Goal: Task Accomplishment & Management: Use online tool/utility

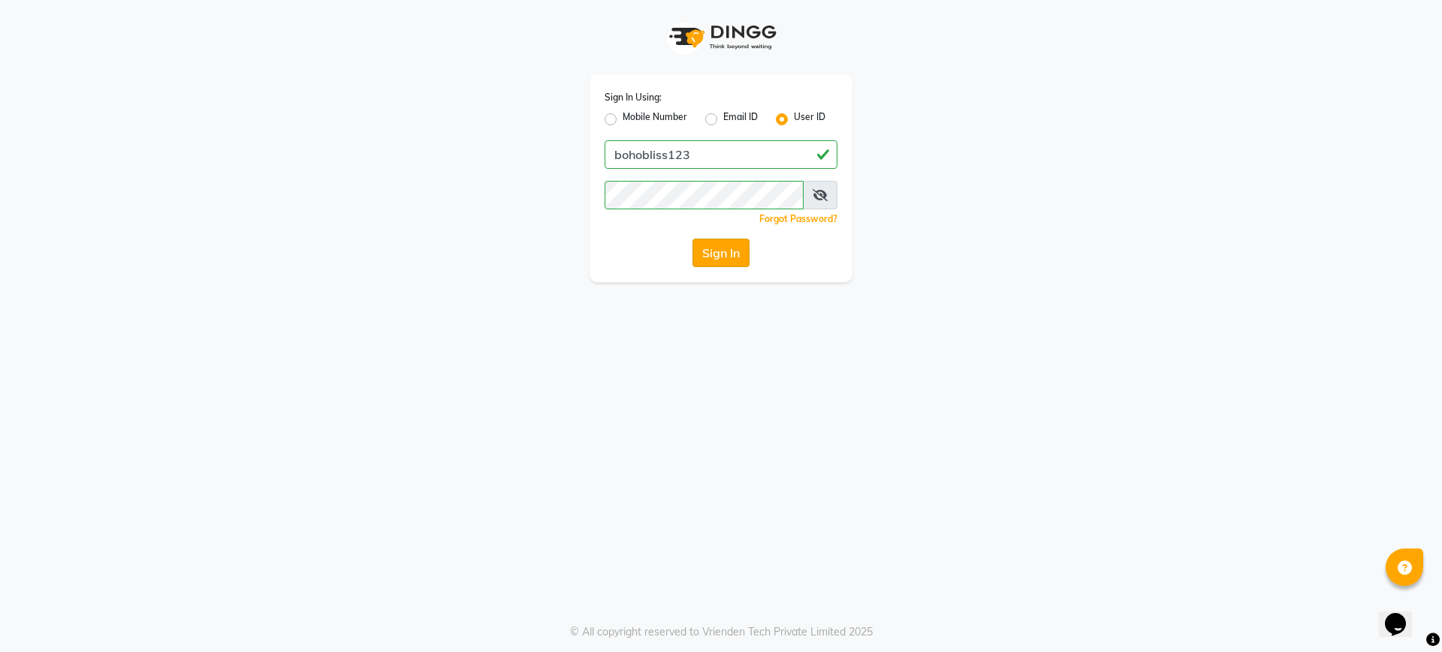
click at [720, 258] on button "Sign In" at bounding box center [720, 253] width 57 height 29
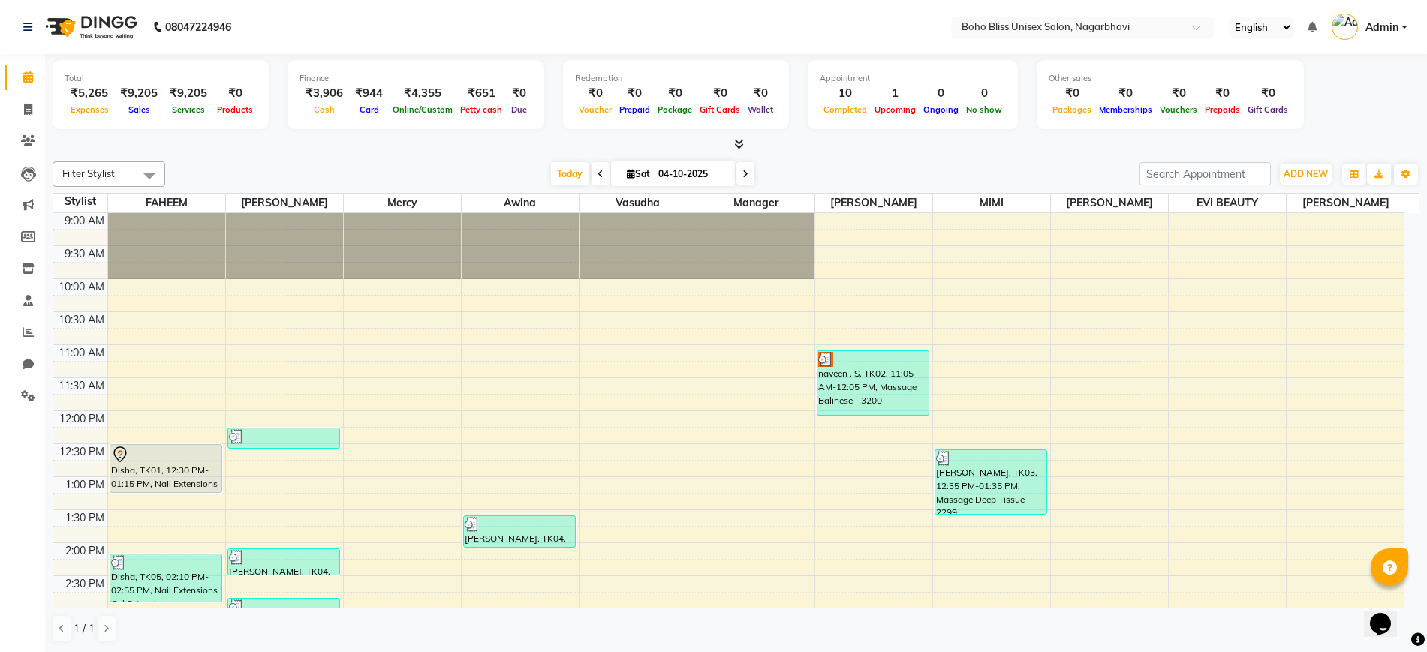
click at [737, 141] on icon at bounding box center [739, 143] width 10 height 11
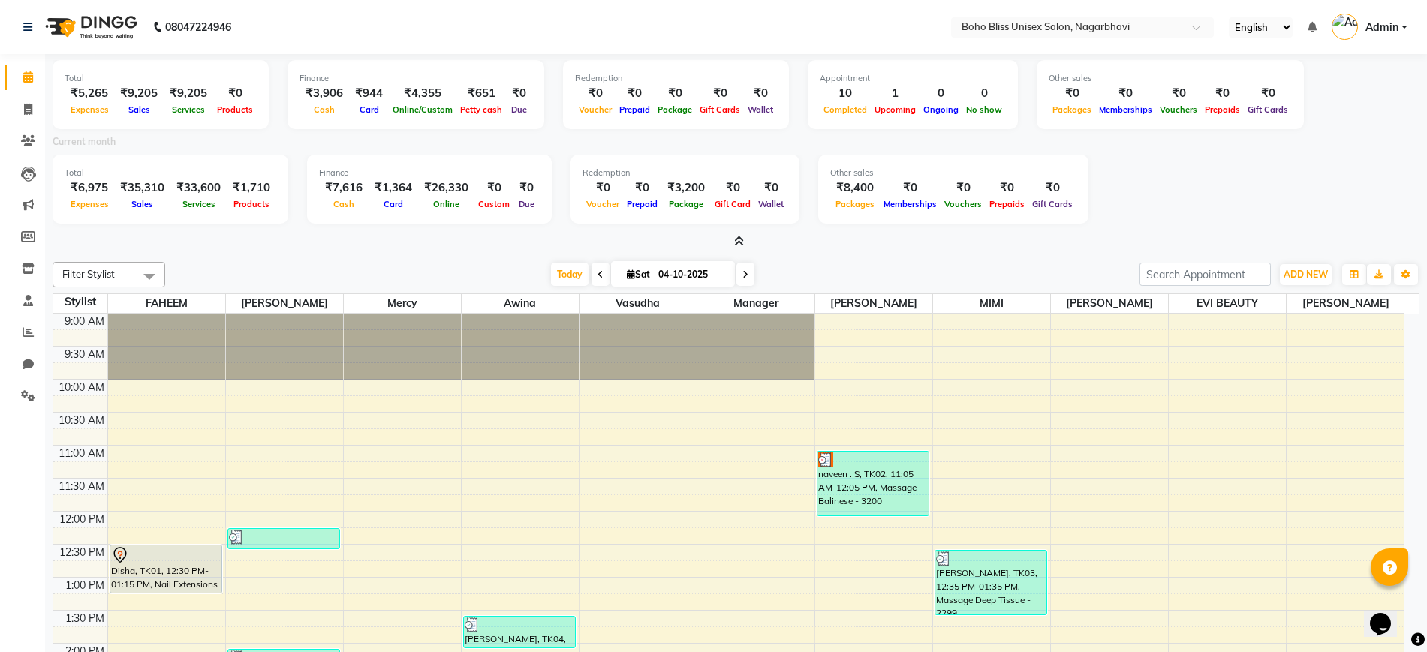
click at [736, 242] on icon at bounding box center [739, 241] width 10 height 11
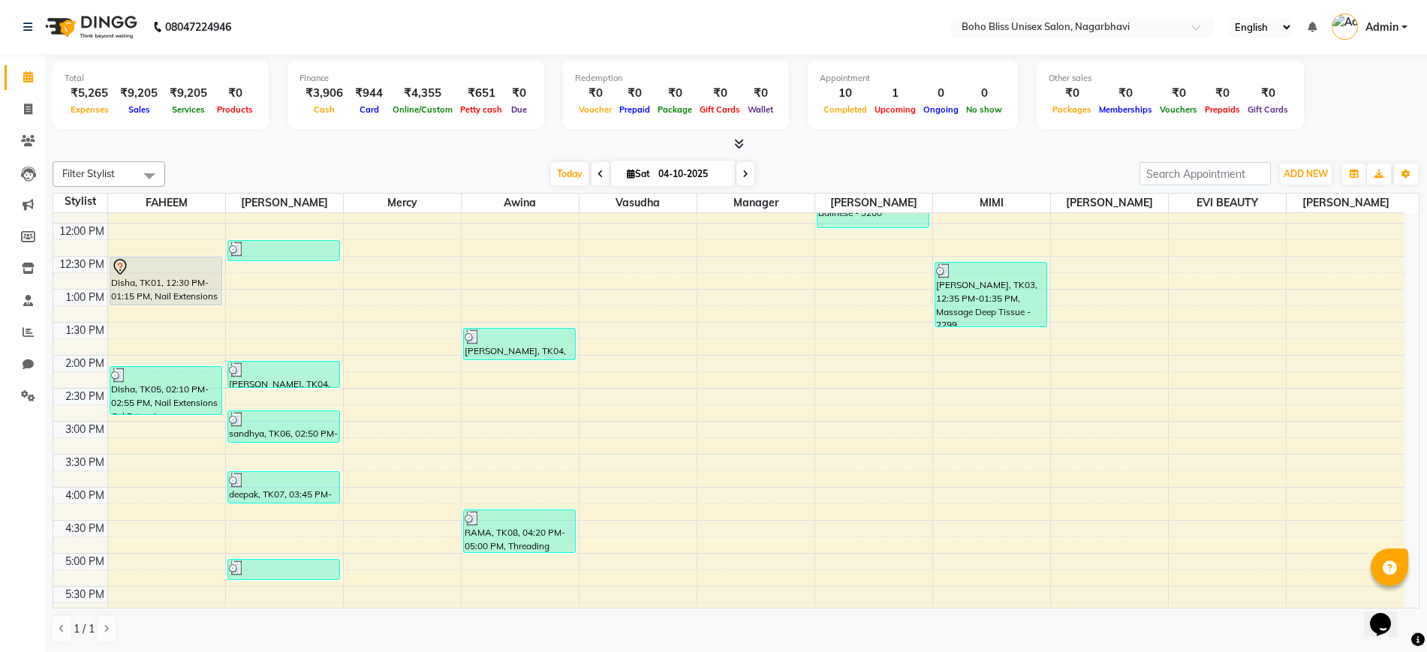
scroll to position [282, 0]
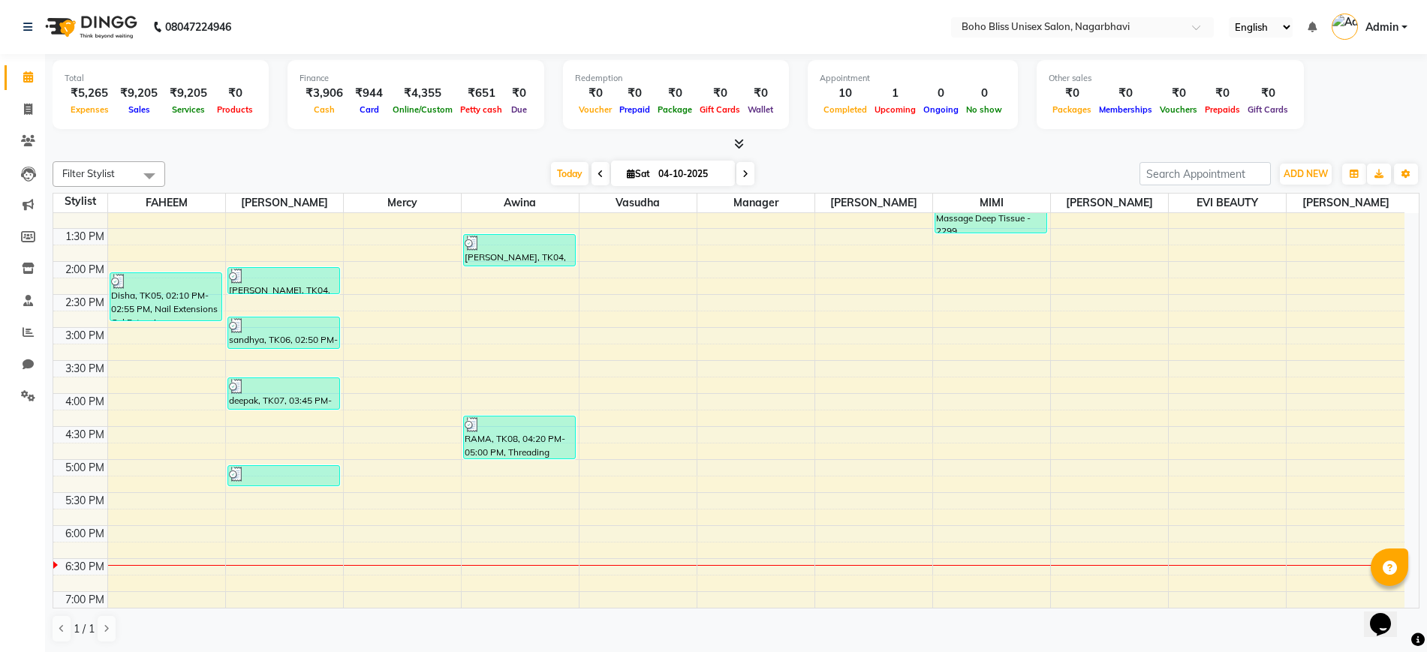
click at [736, 145] on icon at bounding box center [739, 143] width 10 height 11
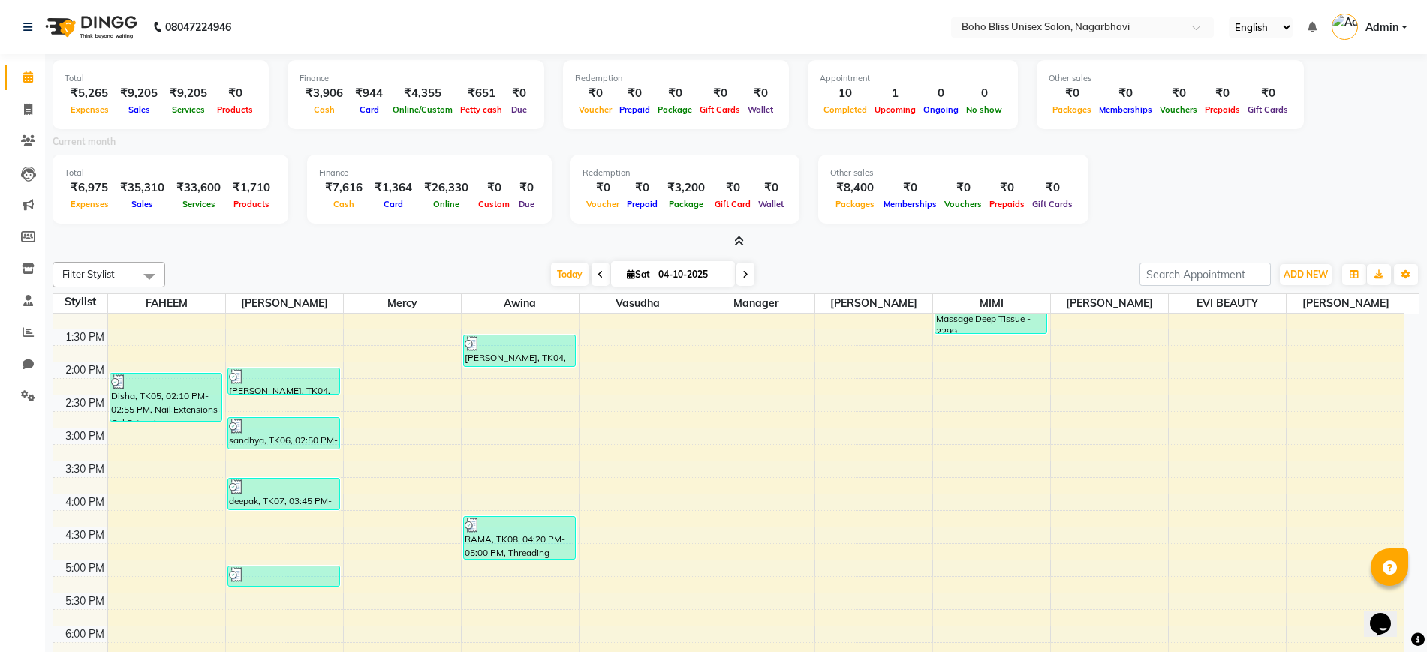
click at [739, 237] on icon at bounding box center [739, 241] width 10 height 11
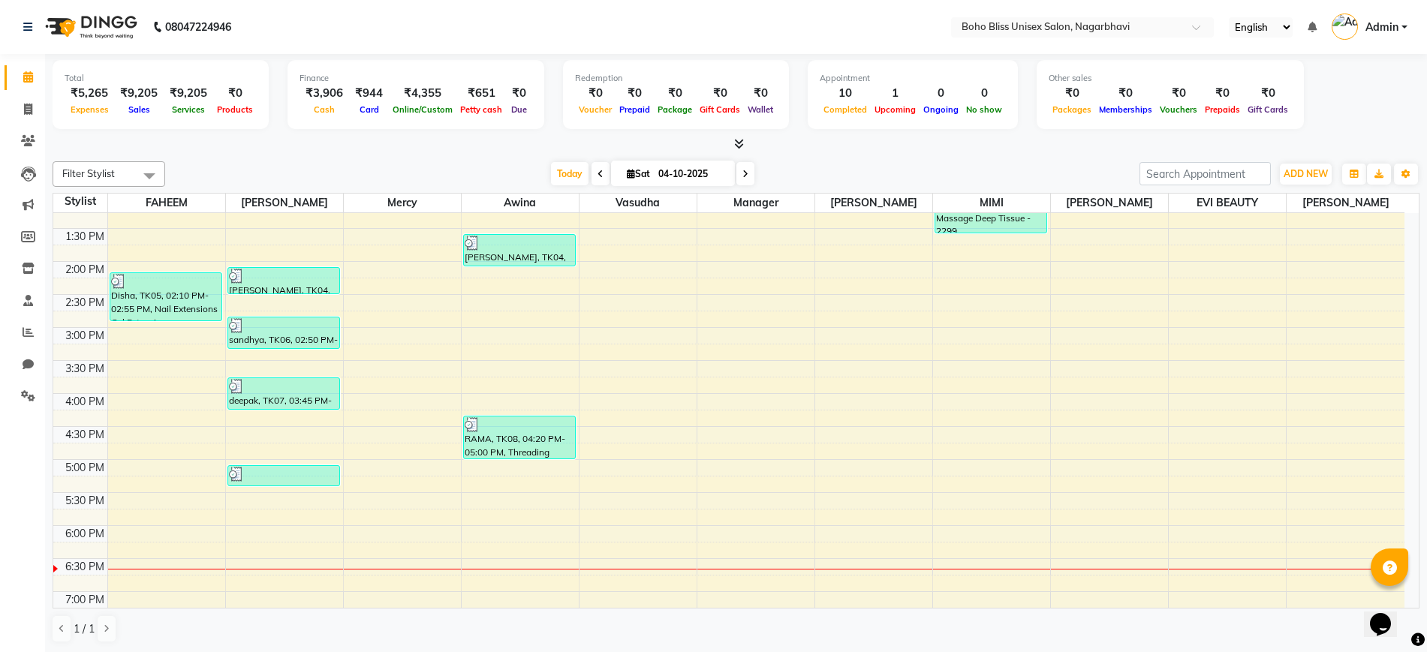
click at [738, 143] on icon at bounding box center [739, 143] width 10 height 11
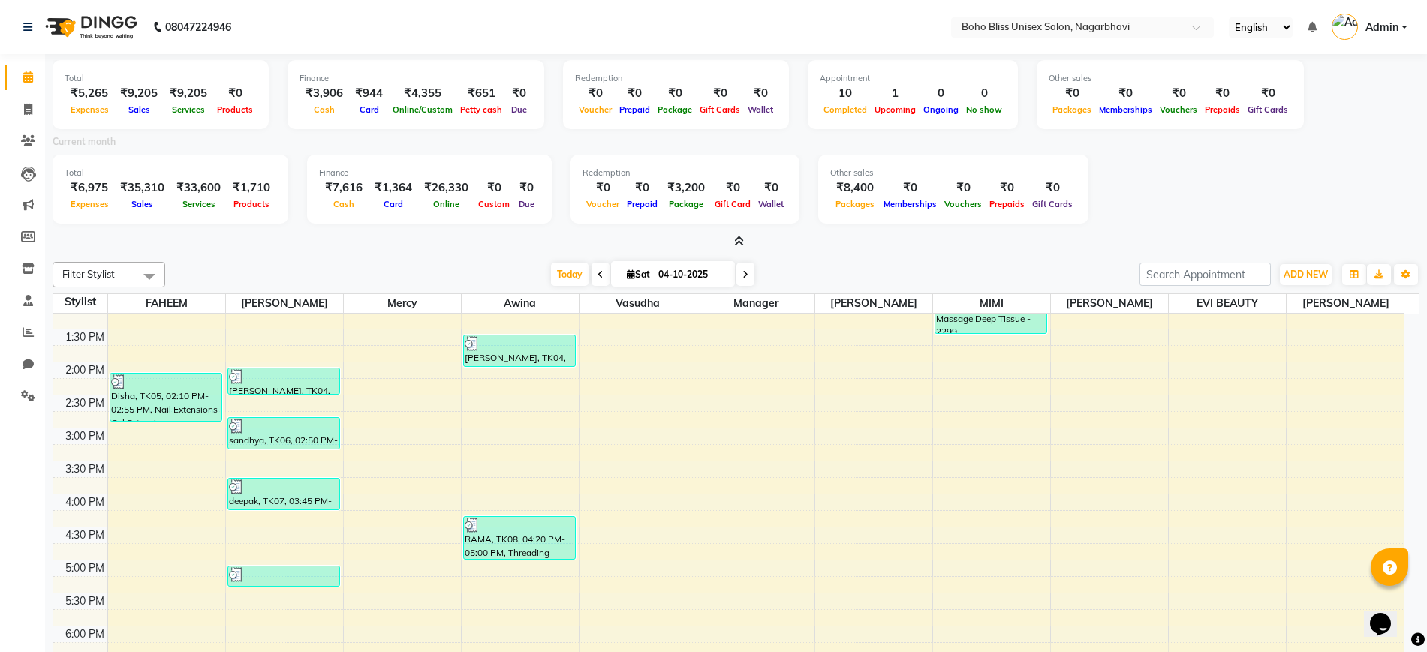
click at [741, 239] on icon at bounding box center [739, 241] width 10 height 11
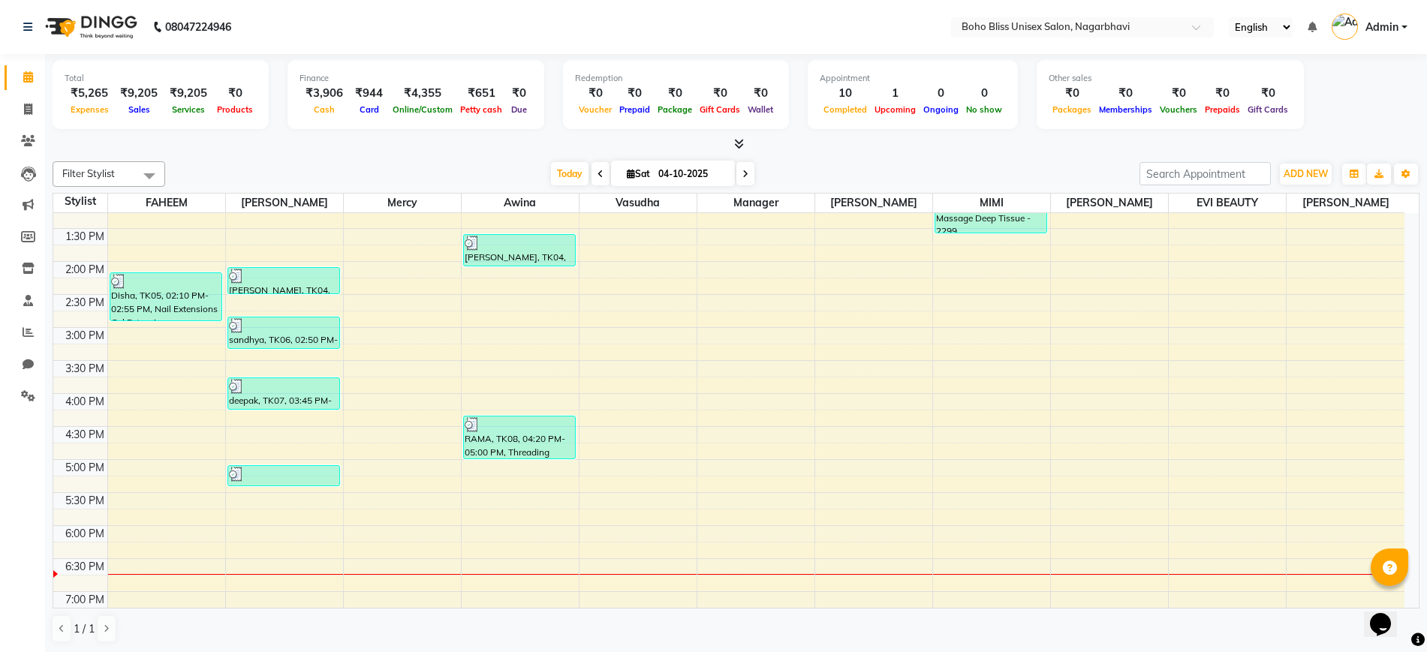
click at [1297, 161] on div "Filter Stylist Select All Ali Khan Awina EVI BEAUTY FAHEEM HARRY KIM Manager Me…" at bounding box center [736, 174] width 1367 height 26
click at [1298, 162] on div "ADD NEW Toggle Dropdown Add Appointment Add Invoice Add Expense Add Attendance …" at bounding box center [1306, 174] width 55 height 24
click at [1306, 174] on span "ADD NEW" at bounding box center [1306, 173] width 44 height 11
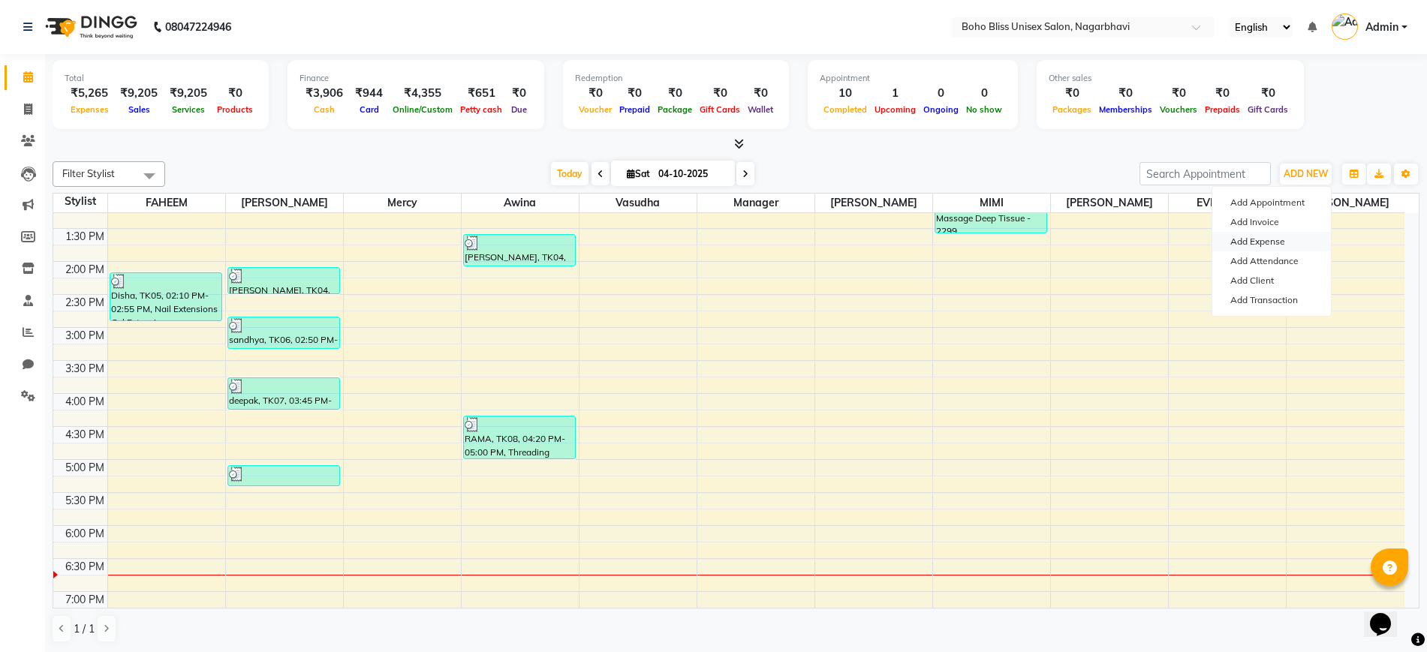
click at [1265, 239] on link "Add Expense" at bounding box center [1272, 242] width 119 height 20
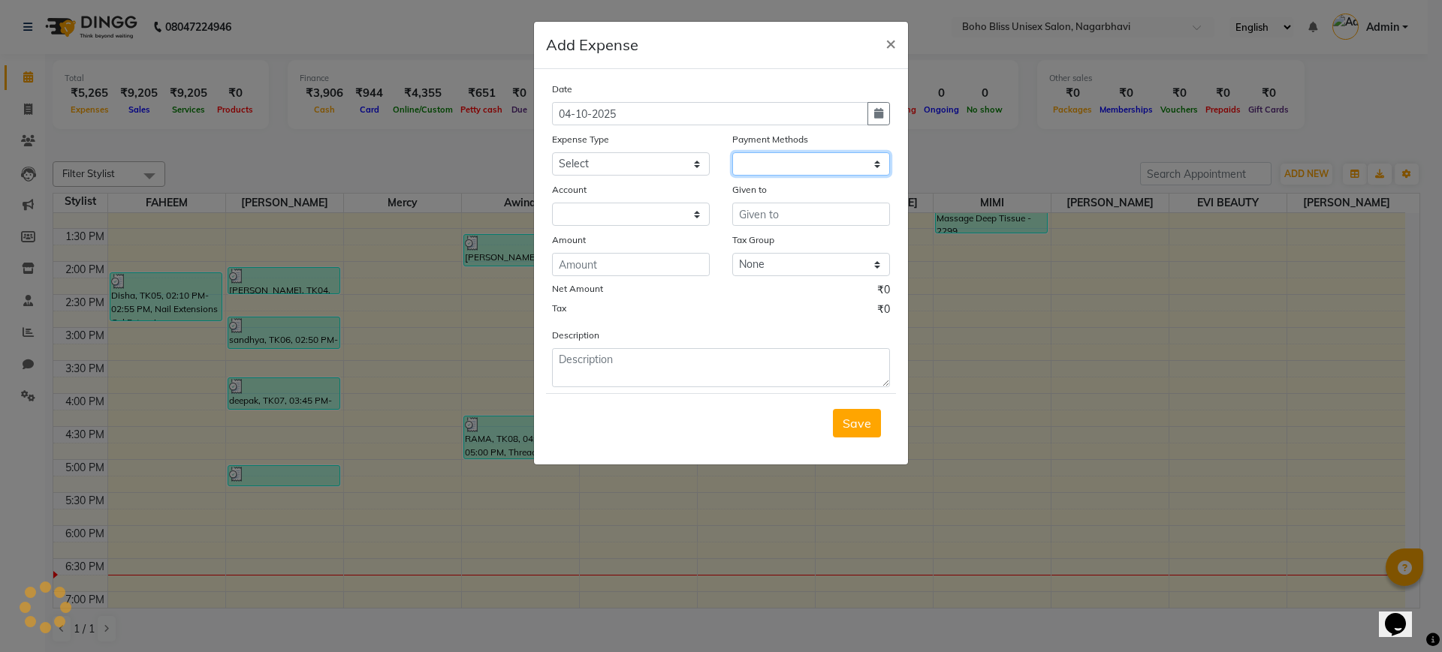
click at [779, 156] on select at bounding box center [811, 163] width 158 height 23
select select "1"
select select "7492"
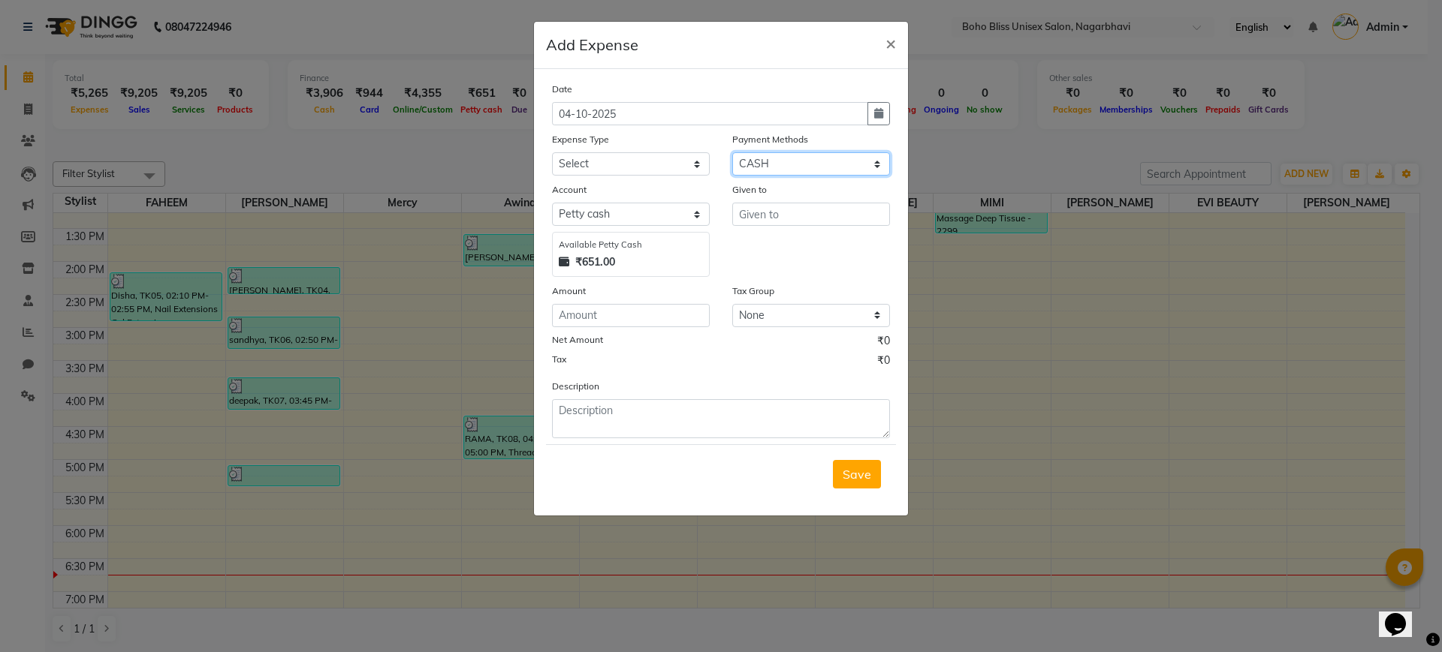
click at [732, 152] on select "Select CARD UPI CASH LUZO" at bounding box center [811, 163] width 158 height 23
click at [617, 217] on select "Select Petty cash Default account" at bounding box center [631, 214] width 158 height 23
click at [758, 215] on input "text" at bounding box center [811, 214] width 158 height 23
type input "RANJHITA"
click at [604, 314] on input "number" at bounding box center [631, 315] width 158 height 23
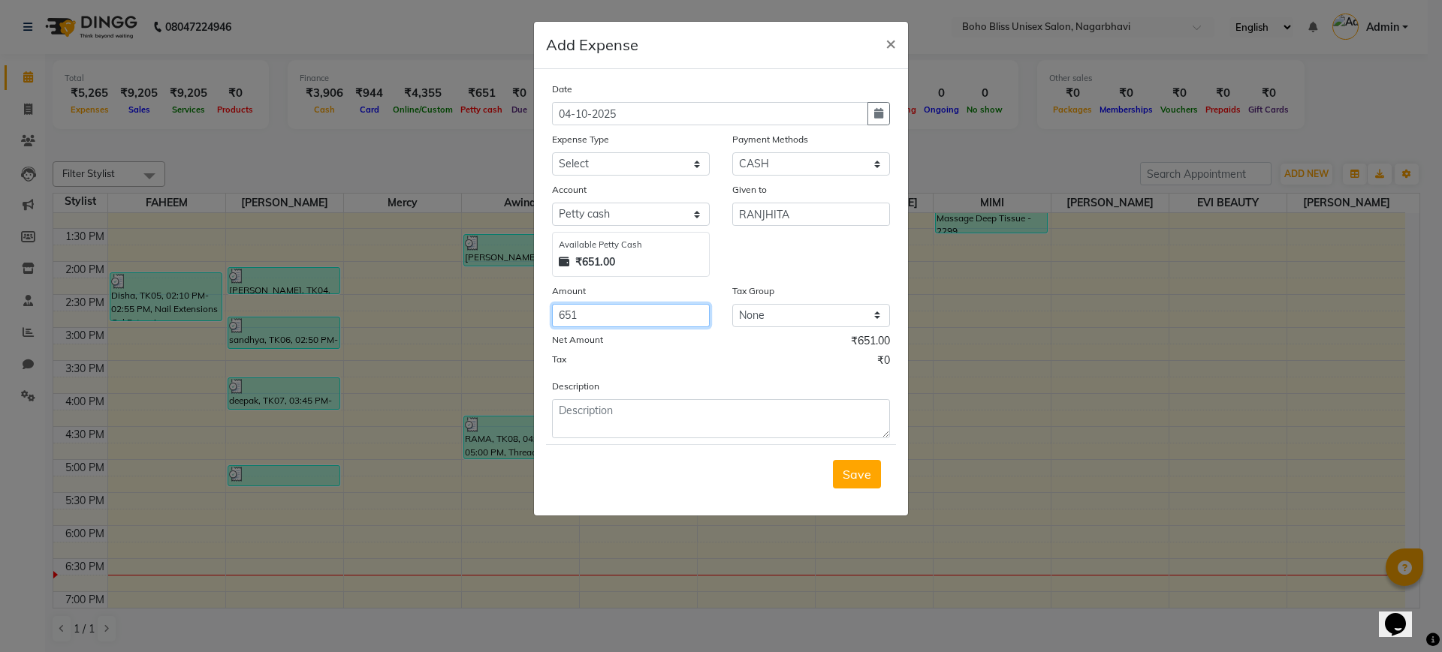
type input "651"
click at [623, 426] on textarea at bounding box center [721, 418] width 338 height 39
type textarea "CASH SETTELD"
click at [616, 158] on select "Select Advance Salary Bank charges Cash transfer to bank Cash transfer to hub C…" at bounding box center [631, 163] width 158 height 23
select select "22366"
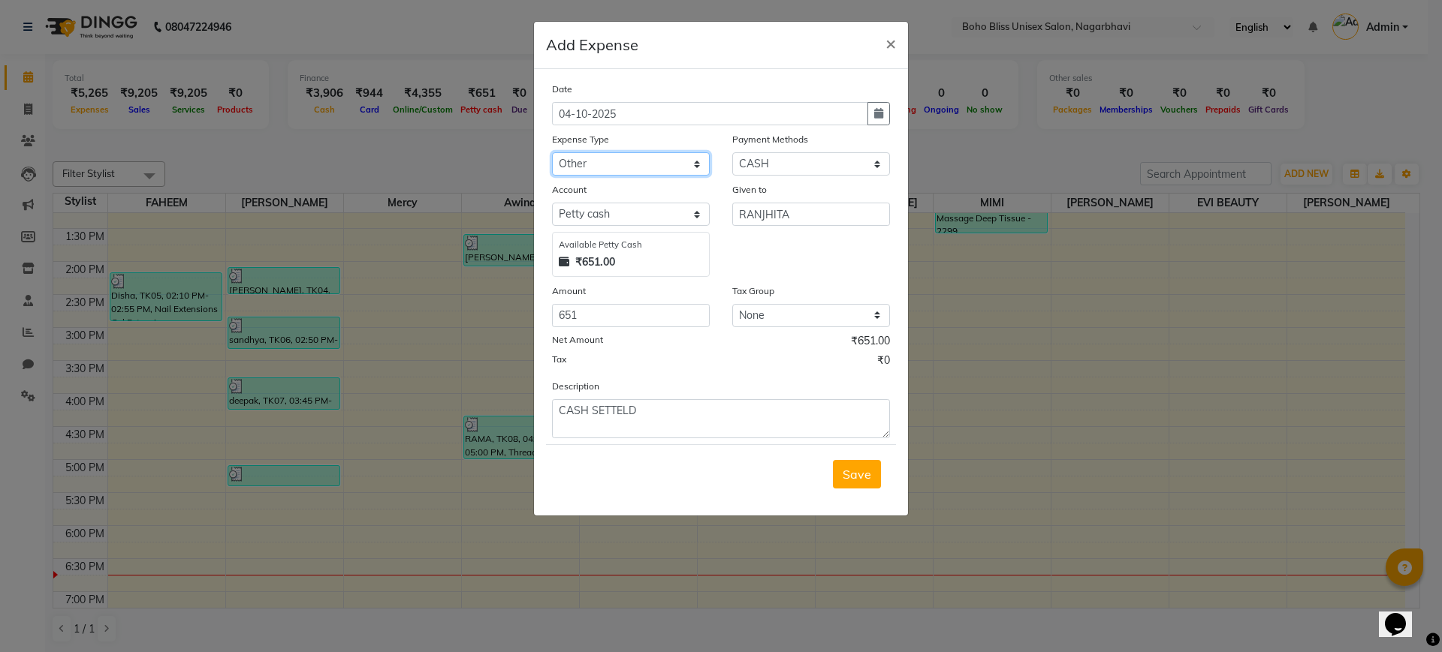
click at [552, 152] on select "Select Advance Salary Bank charges Cash transfer to bank Cash transfer to hub C…" at bounding box center [631, 163] width 158 height 23
click at [880, 469] on button "Save" at bounding box center [857, 474] width 48 height 29
